Goal: Task Accomplishment & Management: Use online tool/utility

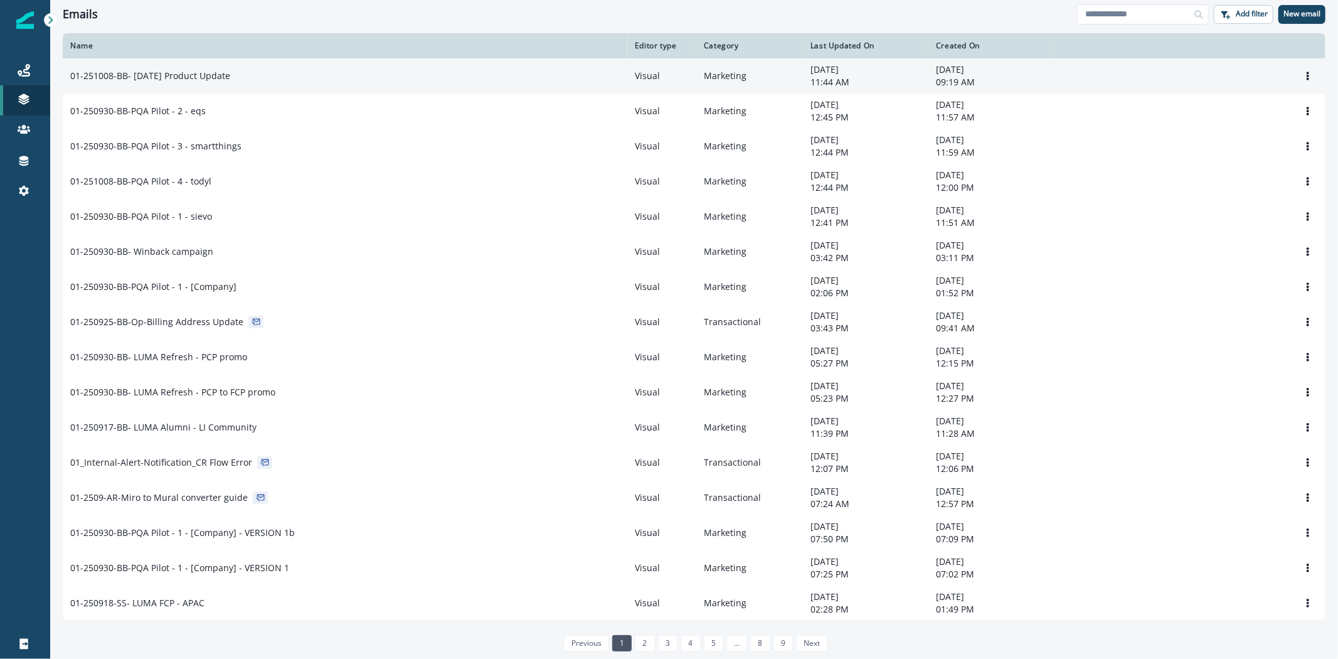
click at [230, 70] on p "01-251008-BB- [DATE] Product Update" at bounding box center [150, 76] width 160 height 13
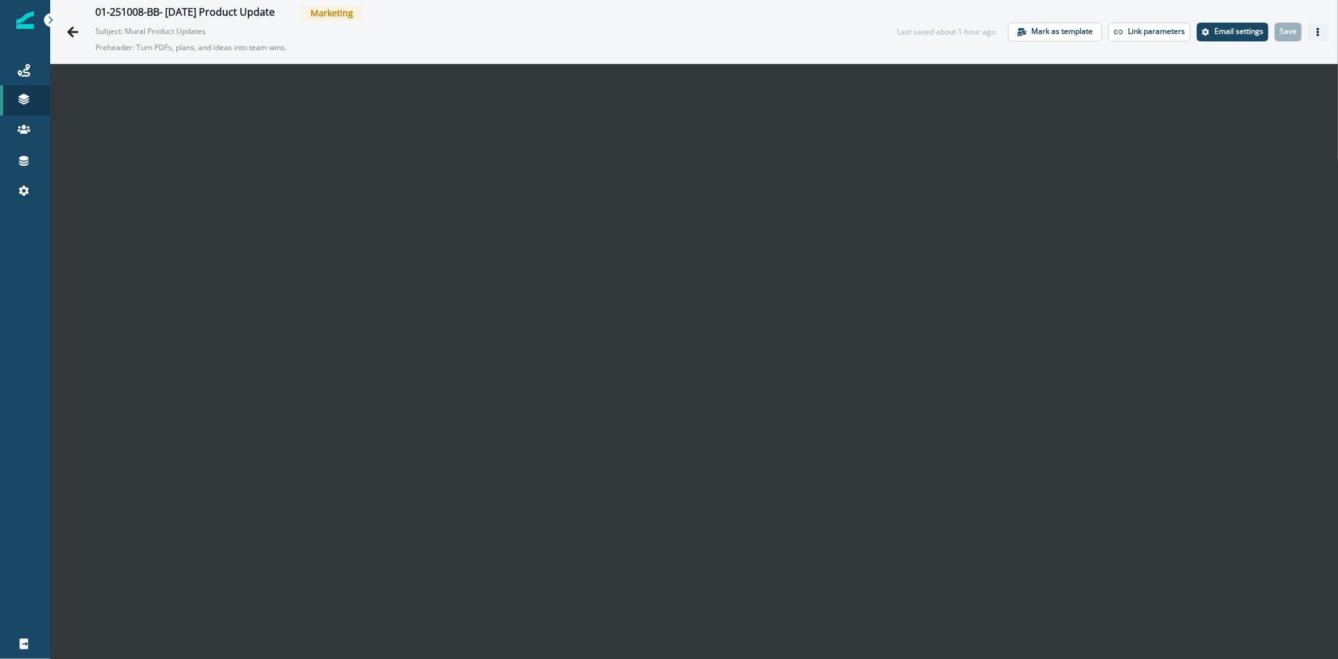
click at [1314, 32] on icon "Actions" at bounding box center [1318, 32] width 9 height 9
click at [1217, 104] on button "Send test email" at bounding box center [1247, 108] width 139 height 23
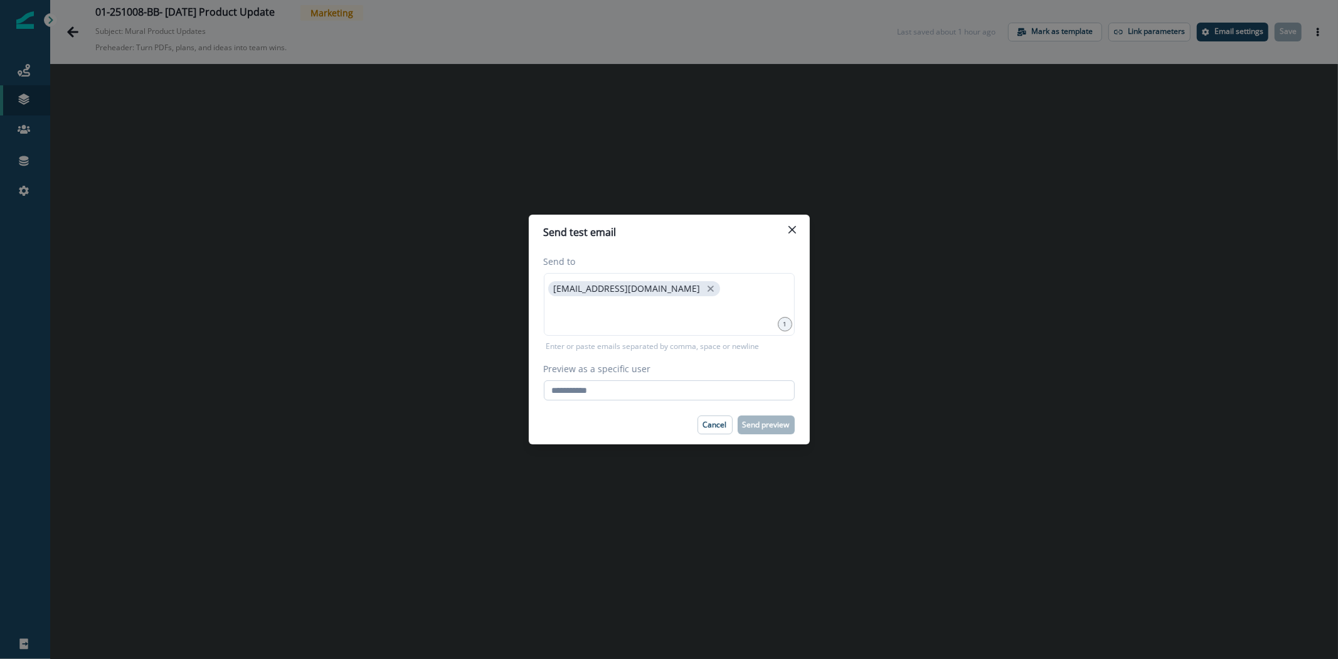
click at [637, 390] on input "Preview as a specific user" at bounding box center [669, 390] width 251 height 20
type input "**********"
click at [651, 427] on div "Cancel Send preview" at bounding box center [669, 424] width 251 height 19
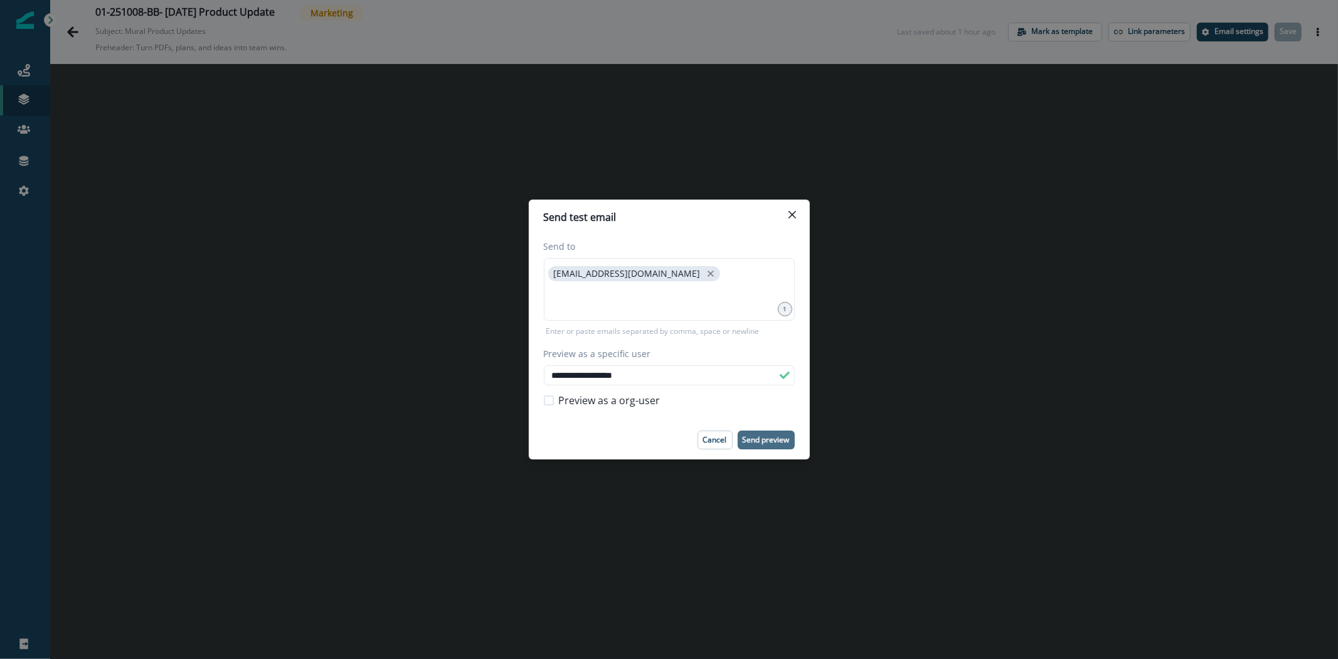
click at [769, 437] on p "Send preview" at bounding box center [766, 439] width 47 height 9
click at [792, 214] on icon "Close" at bounding box center [792, 215] width 8 height 8
